Goal: Task Accomplishment & Management: Manage account settings

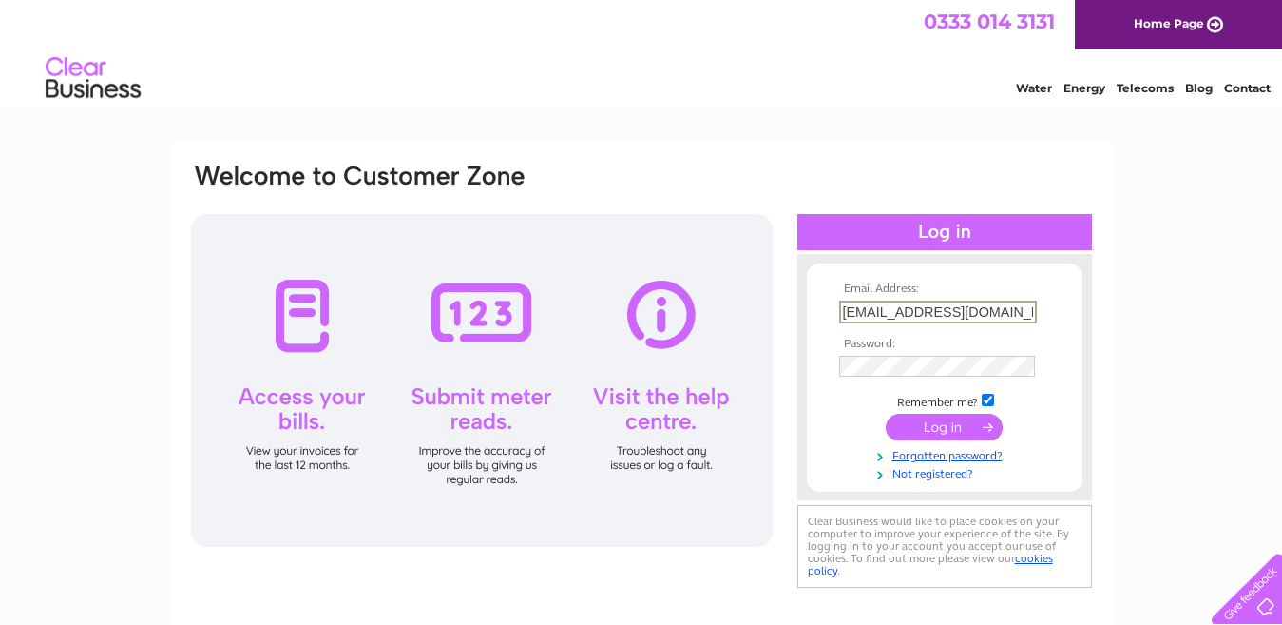
type input "dm-direct@btconnect.com"
click at [949, 419] on input "submit" at bounding box center [944, 427] width 117 height 27
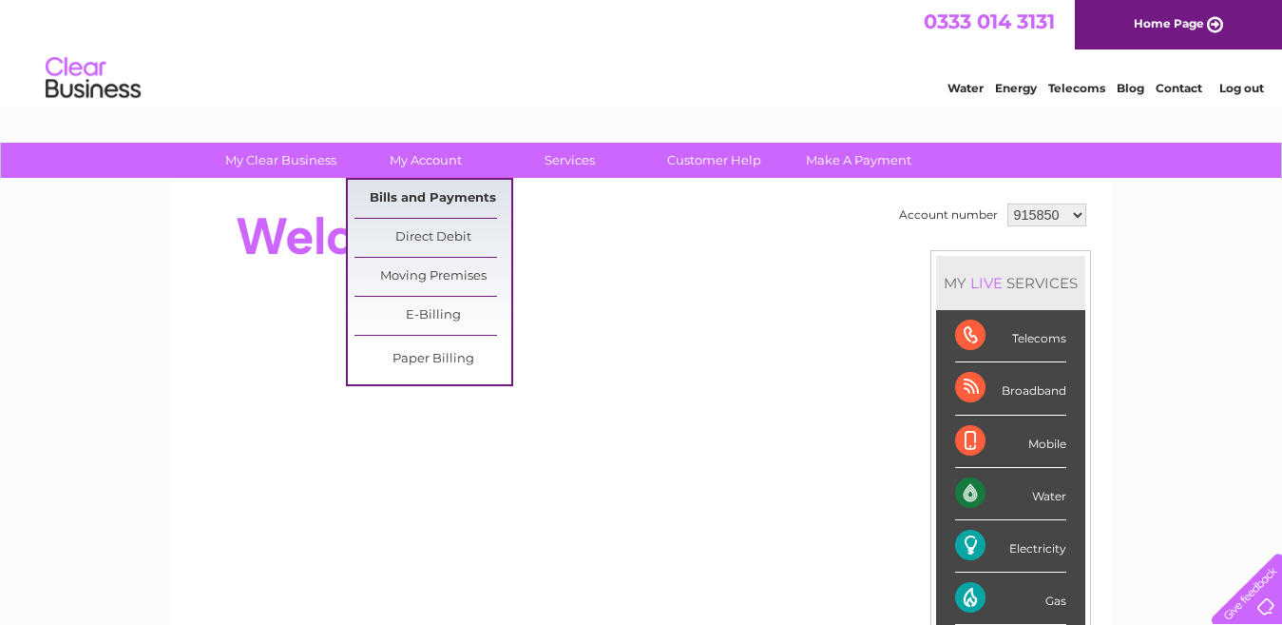
click at [446, 194] on link "Bills and Payments" at bounding box center [433, 199] width 157 height 38
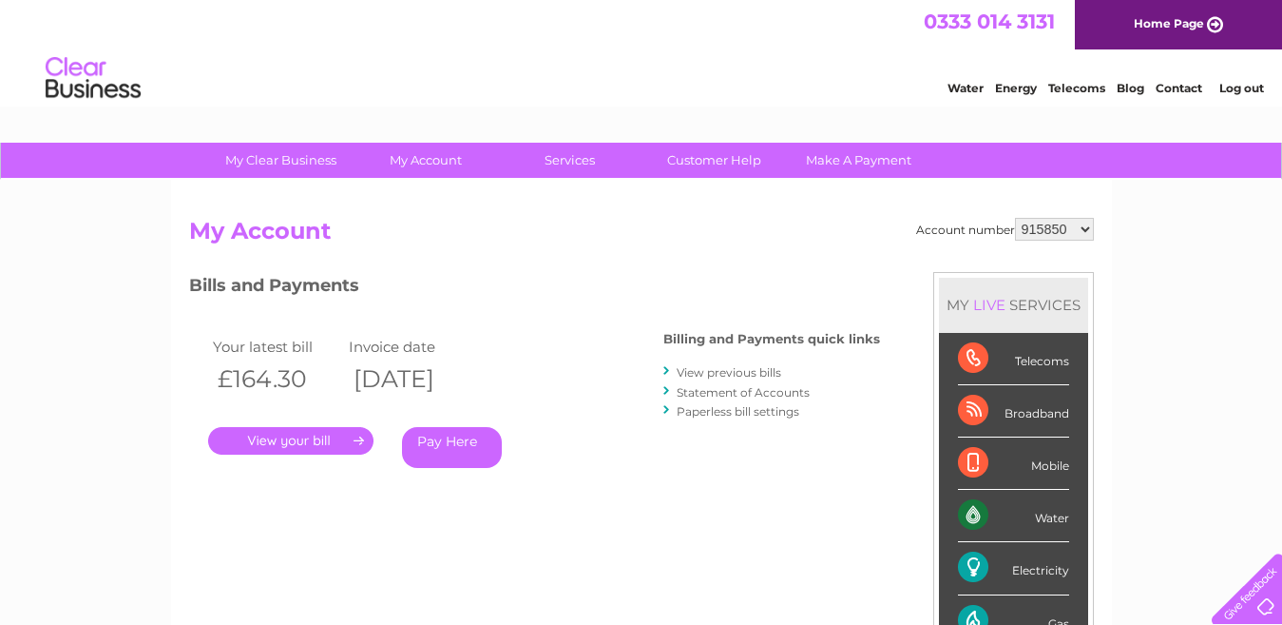
click at [745, 372] on link "View previous bills" at bounding box center [729, 372] width 105 height 14
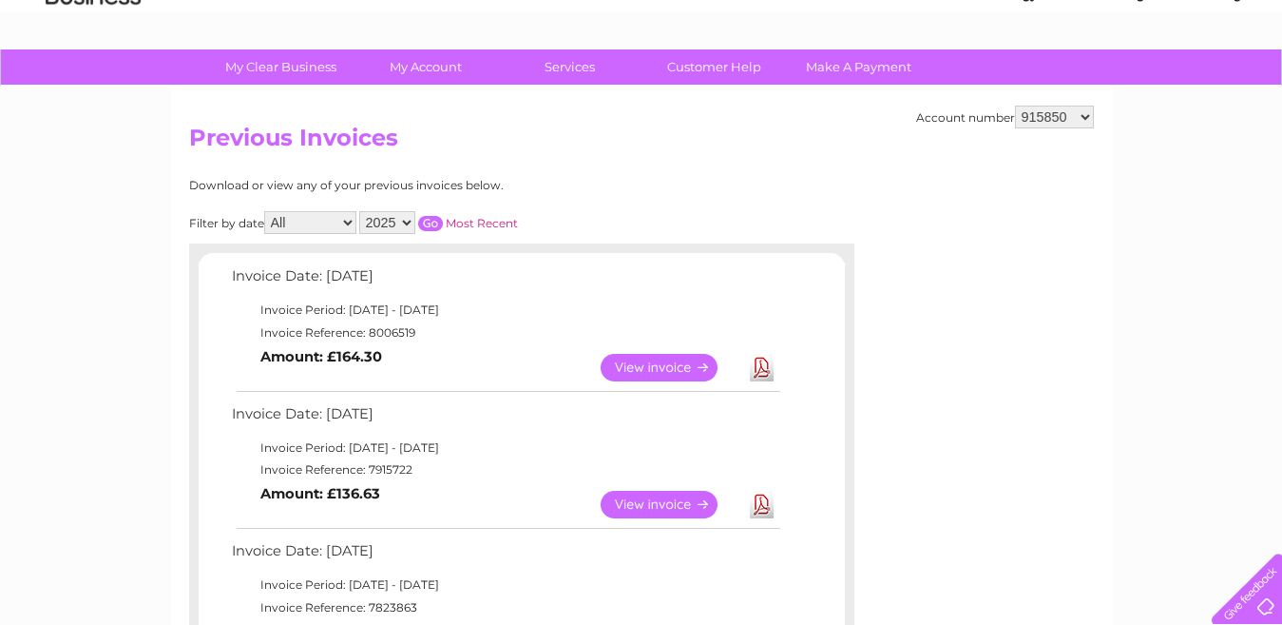
scroll to position [93, 0]
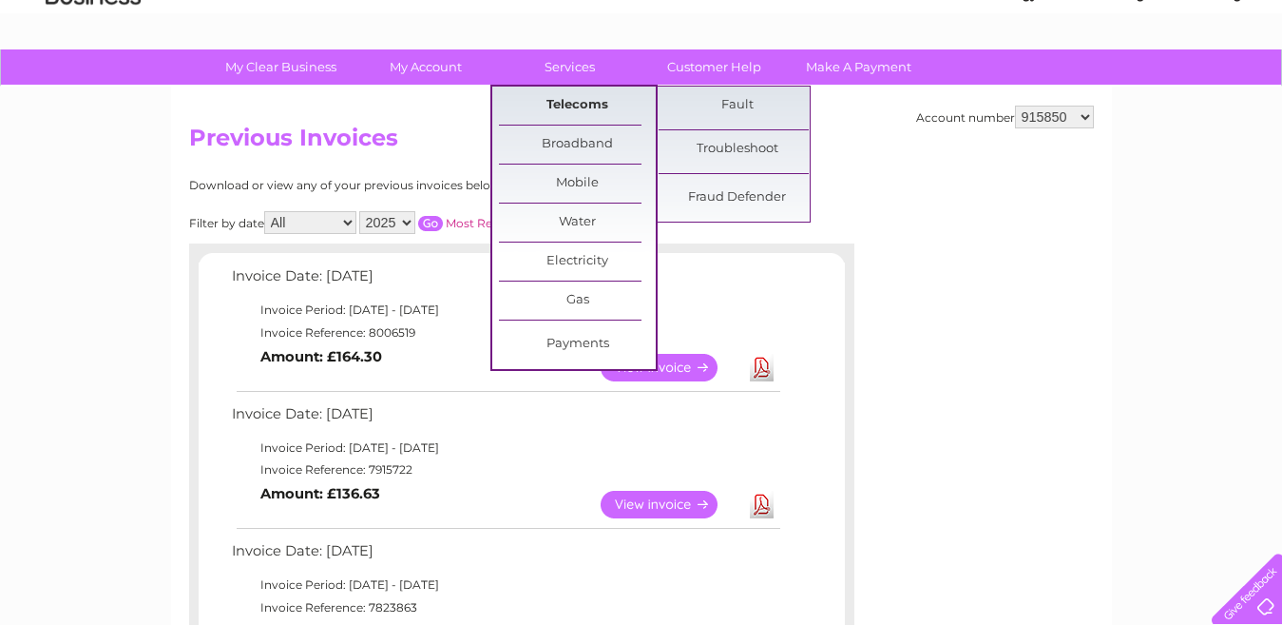
click at [578, 94] on link "Telecoms" at bounding box center [577, 106] width 157 height 38
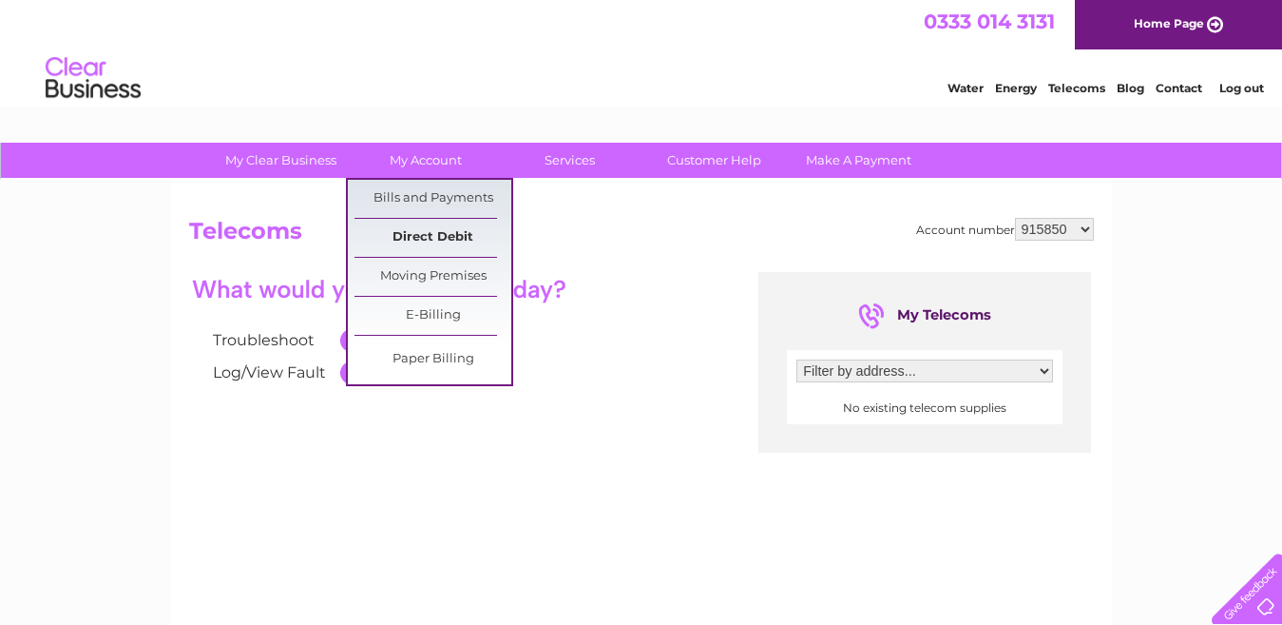
click at [439, 233] on link "Direct Debit" at bounding box center [433, 238] width 157 height 38
